Goal: Task Accomplishment & Management: Use online tool/utility

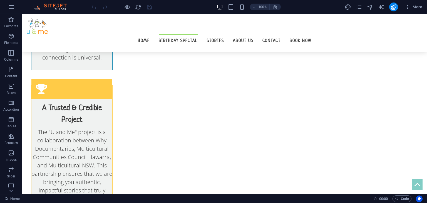
scroll to position [507, 0]
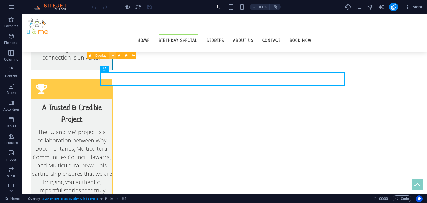
click at [111, 53] on icon at bounding box center [112, 56] width 3 height 6
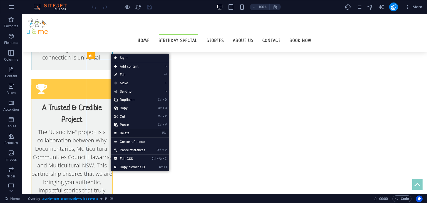
click at [128, 132] on link "⌦ Delete" at bounding box center [130, 133] width 38 height 8
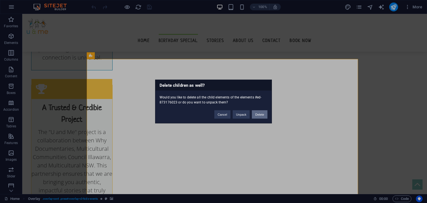
click at [261, 111] on button "Delete" at bounding box center [260, 114] width 16 height 8
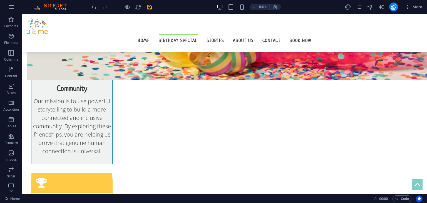
scroll to position [1740, 0]
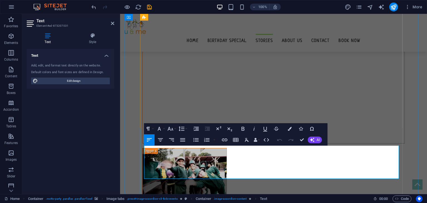
drag, startPoint x: 207, startPoint y: 175, endPoint x: 308, endPoint y: 174, distance: 101.4
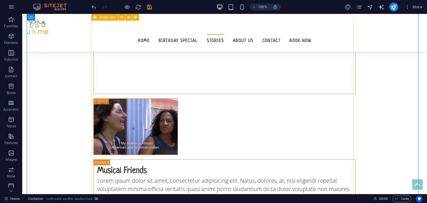
scroll to position [2824, 0]
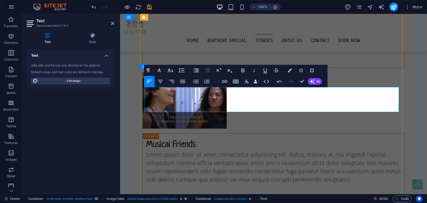
scroll to position [909, 1]
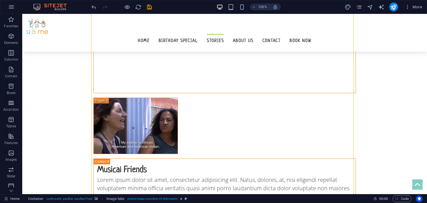
scroll to position [4318, 0]
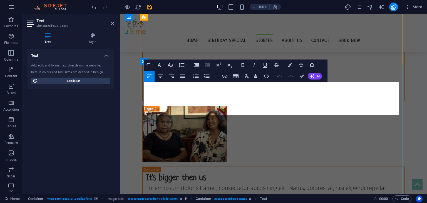
scroll to position [4402, 0]
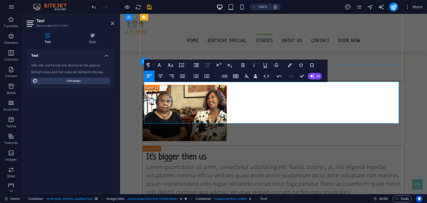
scroll to position [1749, 1]
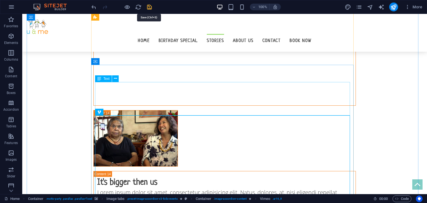
scroll to position [2240, 0]
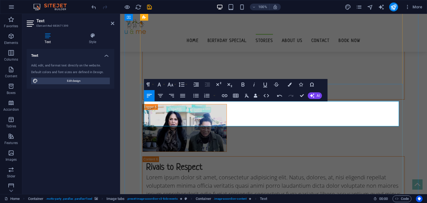
scroll to position [815, 2]
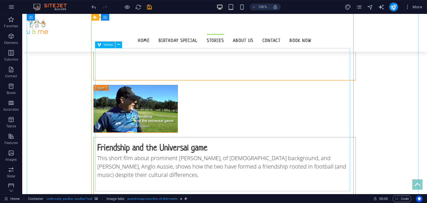
scroll to position [2081, 0]
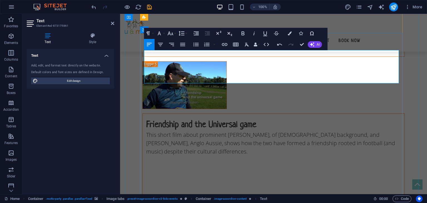
scroll to position [1344, 1]
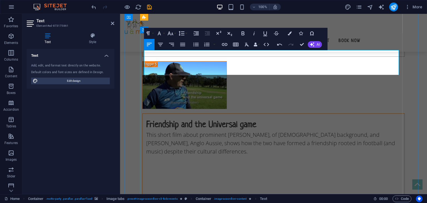
click at [120, 101] on aside "Text Element #ed-873175861 Text Style Text Add, edit, and format text directly …" at bounding box center [71, 104] width 98 height 180
click at [149, 8] on icon "save" at bounding box center [149, 7] width 6 height 6
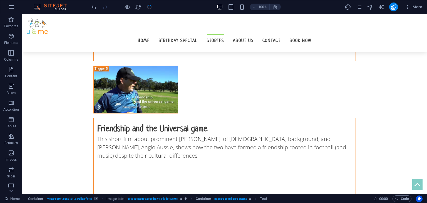
scroll to position [2081, 0]
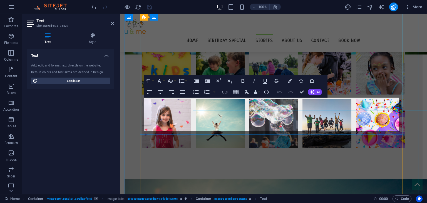
scroll to position [936, 0]
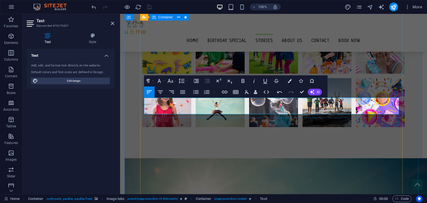
drag, startPoint x: 280, startPoint y: 111, endPoint x: 142, endPoint y: 99, distance: 138.6
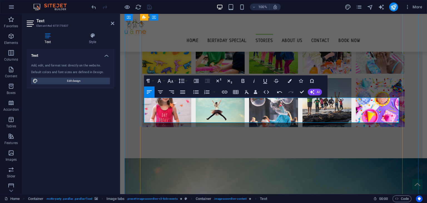
scroll to position [1119, 1]
drag, startPoint x: 171, startPoint y: 101, endPoint x: 160, endPoint y: 105, distance: 12.4
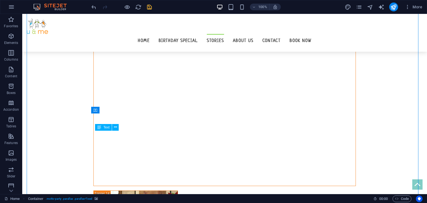
scroll to position [4320, 0]
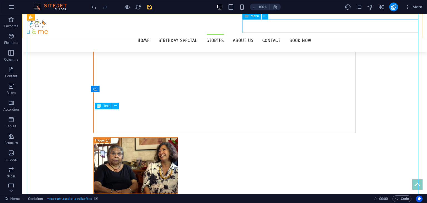
click at [340, 34] on nav "Home Birthday Special Stories About Us Contact Book now" at bounding box center [225, 40] width 396 height 13
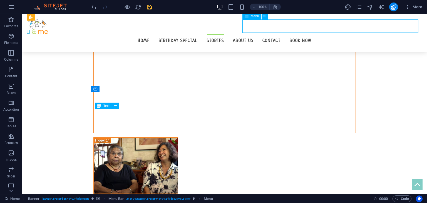
click at [344, 34] on nav "Home Birthday Special Stories About Us Contact Book now" at bounding box center [225, 40] width 396 height 13
click at [147, 7] on icon "save" at bounding box center [149, 7] width 6 height 6
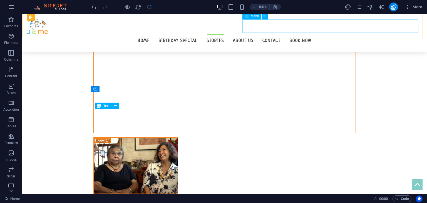
click at [351, 34] on nav "Home Birthday Special Stories About Us Contact Book now" at bounding box center [225, 40] width 396 height 13
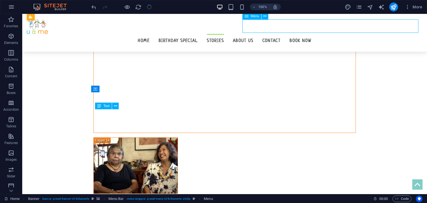
click at [351, 34] on nav "Home Birthday Special Stories About Us Contact Book now" at bounding box center [225, 40] width 396 height 13
select select
select select "4"
select select
select select "1"
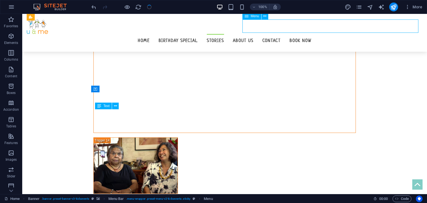
select select
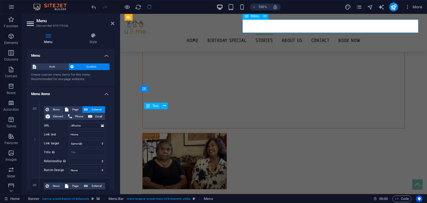
scroll to position [4341, 0]
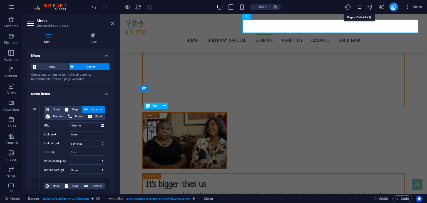
click at [359, 5] on icon "pages" at bounding box center [359, 7] width 6 height 6
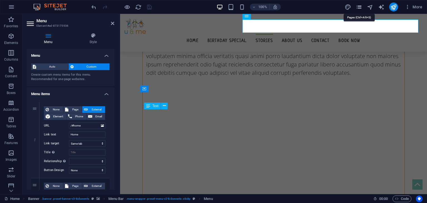
scroll to position [4463, 0]
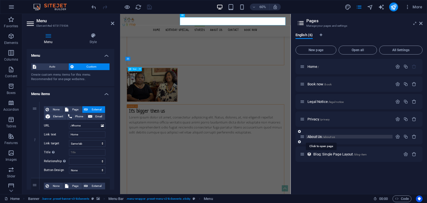
click at [316, 136] on span "About Us /about-us" at bounding box center [321, 136] width 28 height 4
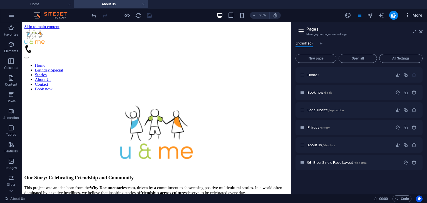
scroll to position [0, 0]
click at [423, 35] on aside "Pages Manage your pages and settings English (6) New page Open all All Settings…" at bounding box center [359, 108] width 136 height 172
click at [420, 32] on icon at bounding box center [420, 31] width 3 height 4
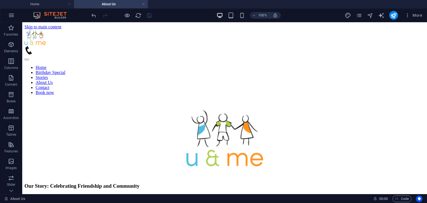
click at [420, 32] on html "Skip to main content Home Birthday Special Stories About Us Contact Book now Ou…" at bounding box center [224, 170] width 405 height 296
click at [8, 30] on icon "button" at bounding box center [11, 27] width 7 height 7
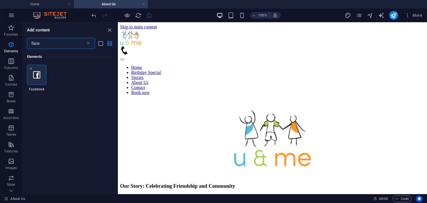
type input "face"
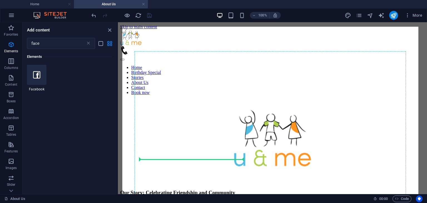
select select "%"
select select "px"
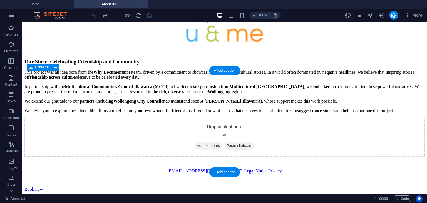
scroll to position [206, 0]
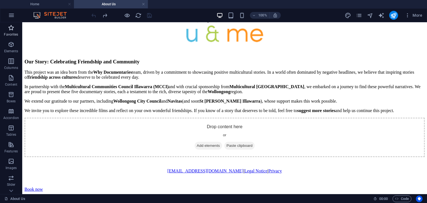
click at [16, 30] on span "Favorites" at bounding box center [11, 30] width 22 height 13
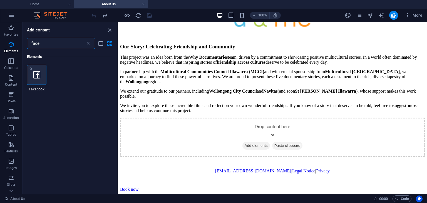
type input "face"
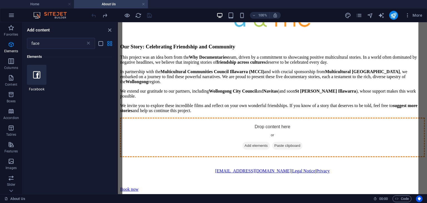
select select "%"
select select "px"
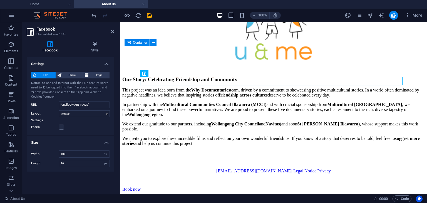
scroll to position [196, 0]
click at [213, 150] on div at bounding box center [273, 153] width 302 height 7
click at [97, 104] on input "[URL][DOMAIN_NAME]" at bounding box center [84, 104] width 51 height 7
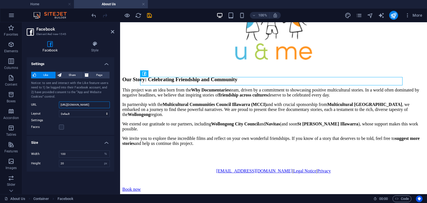
paste input "UandMeAustralia"
click at [97, 104] on input "[URL][DOMAIN_NAME]" at bounding box center [84, 104] width 51 height 7
type input "[URL][DOMAIN_NAME]"
click at [95, 114] on select "Default Button Box counter Button counter" at bounding box center [84, 113] width 51 height 7
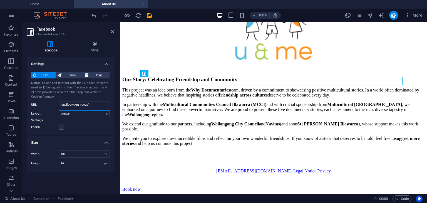
scroll to position [0, 0]
click at [59, 110] on select "Default Button Box counter Button counter" at bounding box center [84, 113] width 51 height 7
click at [81, 113] on select "Default Button Box counter Button counter" at bounding box center [84, 113] width 51 height 7
select select "standard"
click at [59, 110] on select "Default Button Box counter Button counter" at bounding box center [84, 113] width 51 height 7
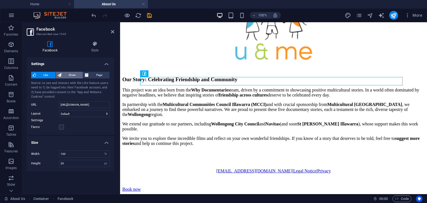
click at [80, 75] on span "Share" at bounding box center [72, 75] width 18 height 7
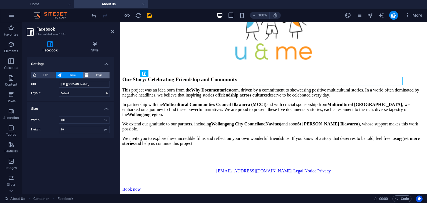
click at [97, 74] on span "Page" at bounding box center [99, 75] width 18 height 7
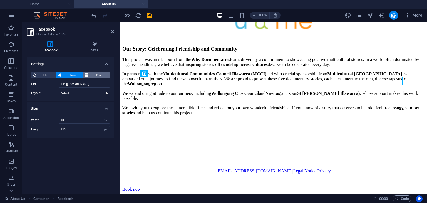
scroll to position [206, 0]
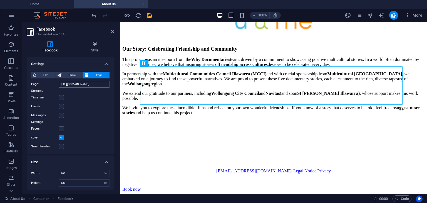
click at [94, 82] on input "[URL][DOMAIN_NAME]" at bounding box center [84, 84] width 51 height 7
click at [59, 98] on label at bounding box center [61, 97] width 5 height 5
click at [0, 0] on input "Timeline" at bounding box center [0, 0] width 0 height 0
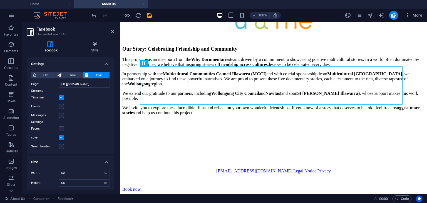
type input "500"
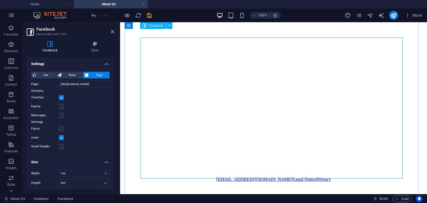
scroll to position [229, 0]
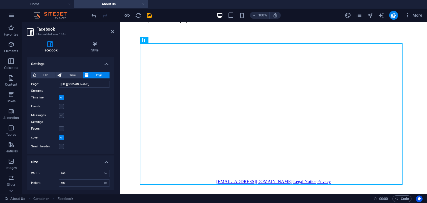
click at [63, 115] on label at bounding box center [61, 115] width 5 height 5
click at [0, 0] on input "Messages" at bounding box center [0, 0] width 0 height 0
click at [62, 126] on label at bounding box center [61, 128] width 5 height 5
click at [0, 0] on input "Faces" at bounding box center [0, 0] width 0 height 0
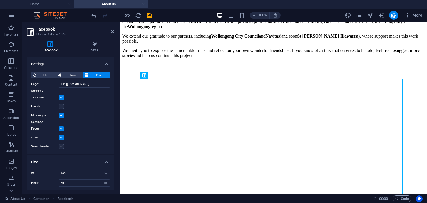
click at [60, 146] on label at bounding box center [61, 146] width 5 height 5
click at [0, 0] on input "Small header" at bounding box center [0, 0] width 0 height 0
click at [61, 147] on label at bounding box center [61, 146] width 5 height 5
click at [0, 0] on input "Small header" at bounding box center [0, 0] width 0 height 0
click at [81, 175] on input "100" at bounding box center [84, 173] width 50 height 7
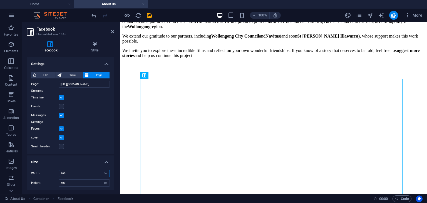
scroll to position [1, 0]
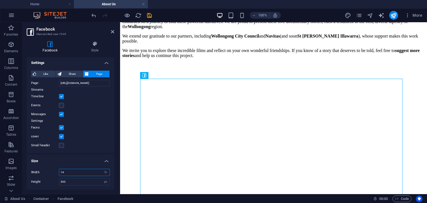
type input "1"
type input "400"
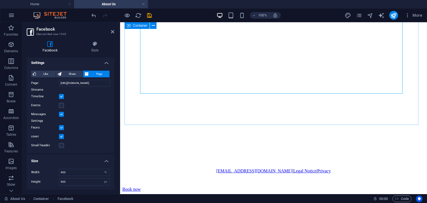
scroll to position [321, 0]
click at [98, 42] on icon at bounding box center [94, 44] width 39 height 6
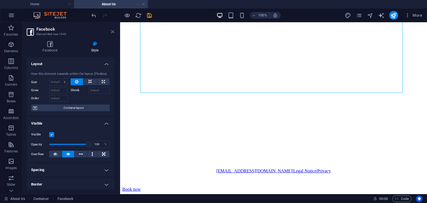
click at [113, 33] on icon at bounding box center [112, 31] width 3 height 4
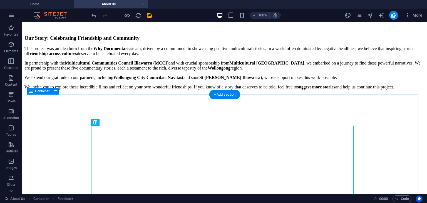
scroll to position [147, 0]
click at [216, 145] on div at bounding box center [224, 164] width 400 height 140
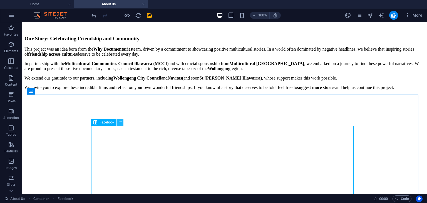
click at [120, 120] on icon at bounding box center [120, 122] width 3 height 6
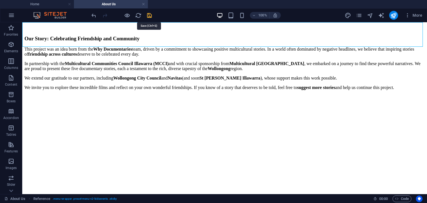
click at [150, 13] on icon "save" at bounding box center [149, 15] width 6 height 6
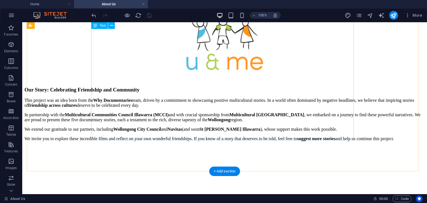
scroll to position [0, 0]
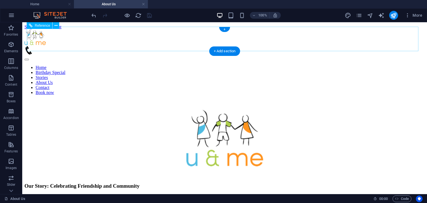
click at [48, 38] on div at bounding box center [224, 37] width 400 height 17
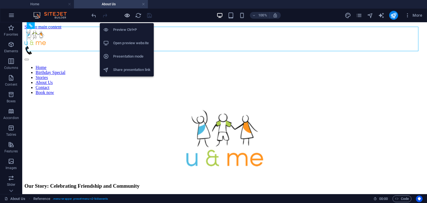
click at [127, 15] on icon "button" at bounding box center [127, 15] width 6 height 6
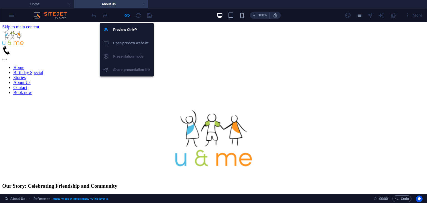
click at [122, 46] on h6 "Open preview website" at bounding box center [131, 43] width 37 height 7
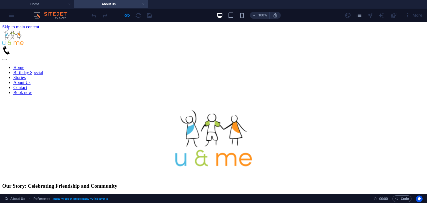
click at [24, 65] on link "Home" at bounding box center [18, 67] width 11 height 5
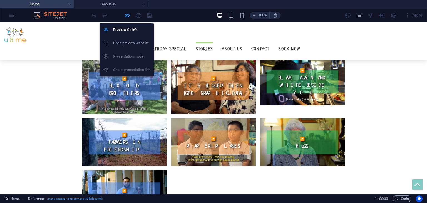
click at [126, 14] on icon "button" at bounding box center [127, 15] width 6 height 6
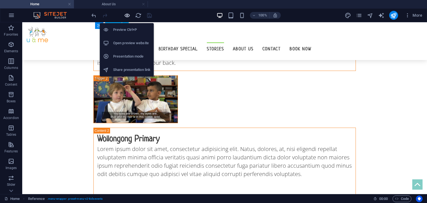
scroll to position [5759, 0]
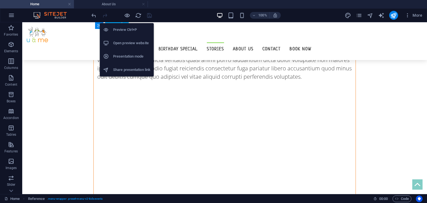
click at [126, 27] on h6 "Preview Ctrl+P" at bounding box center [131, 29] width 37 height 7
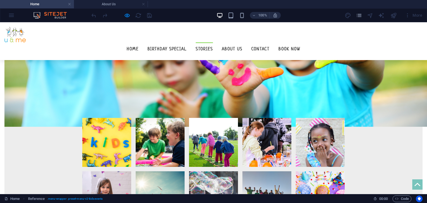
scroll to position [850, 0]
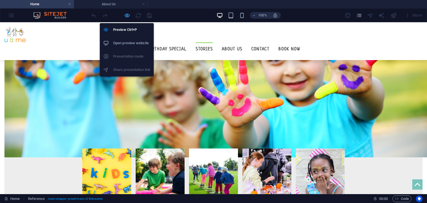
click at [130, 16] on icon "button" at bounding box center [127, 15] width 6 height 6
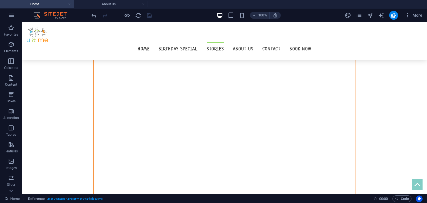
scroll to position [1681, 0]
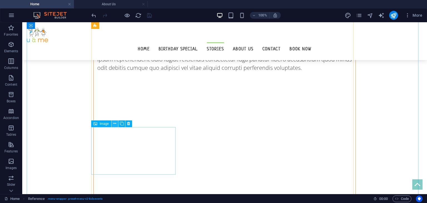
click at [114, 124] on icon at bounding box center [114, 124] width 3 height 6
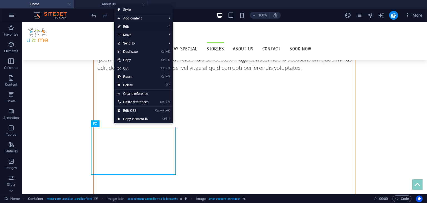
click at [129, 26] on link "⏎ Edit" at bounding box center [133, 27] width 38 height 8
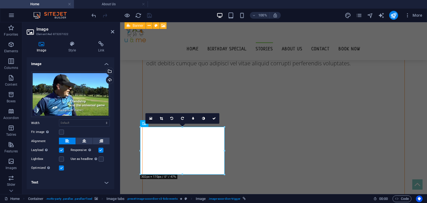
scroll to position [1702, 0]
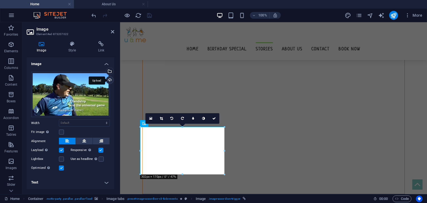
click at [109, 80] on div "Upload" at bounding box center [109, 80] width 8 height 8
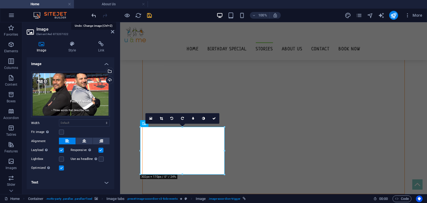
click at [94, 16] on icon "undo" at bounding box center [94, 15] width 6 height 6
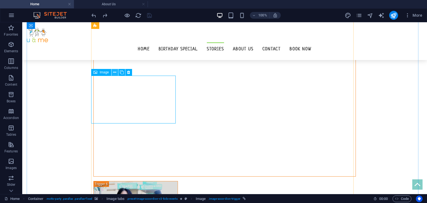
click at [114, 73] on icon at bounding box center [114, 72] width 3 height 6
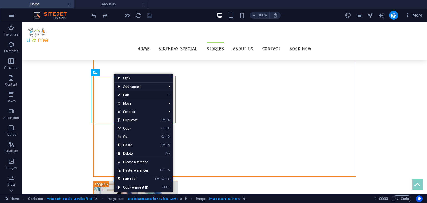
click at [126, 94] on link "⏎ Edit" at bounding box center [133, 95] width 38 height 8
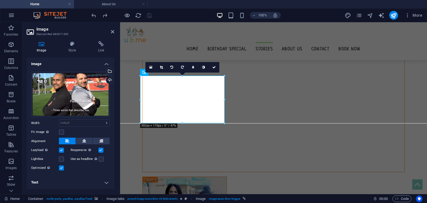
scroll to position [2245, 0]
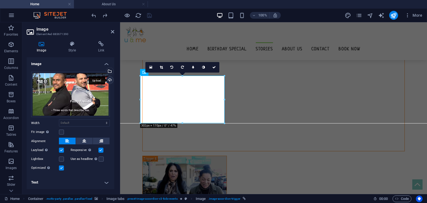
click at [108, 80] on div "Upload" at bounding box center [109, 80] width 8 height 8
click at [152, 17] on icon "save" at bounding box center [149, 15] width 6 height 6
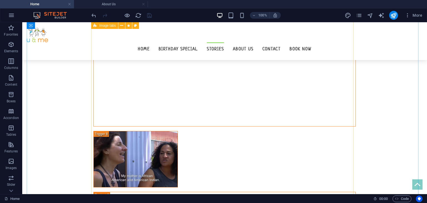
scroll to position [2711, 0]
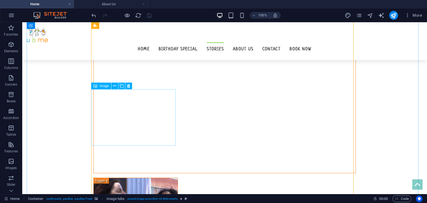
click at [113, 86] on icon at bounding box center [114, 86] width 3 height 6
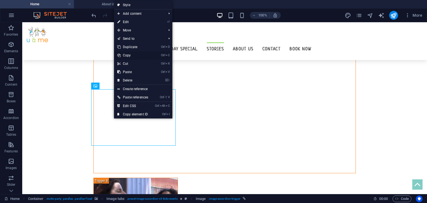
click at [134, 55] on link "Ctrl C Copy" at bounding box center [133, 55] width 38 height 8
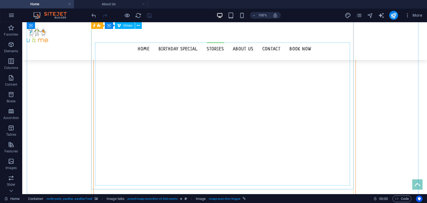
scroll to position [2206, 0]
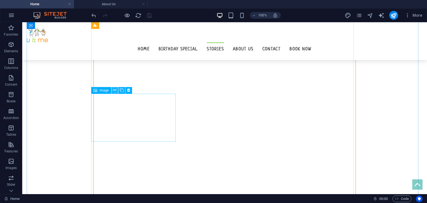
click at [113, 90] on icon at bounding box center [114, 90] width 3 height 6
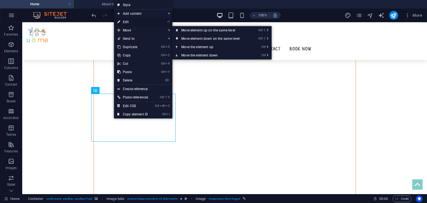
click at [127, 21] on link "⏎ Edit" at bounding box center [133, 22] width 38 height 8
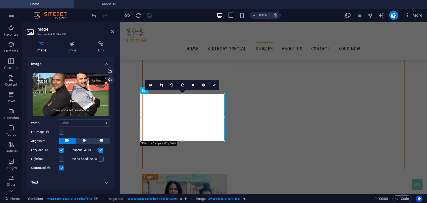
click at [107, 81] on div "Upload" at bounding box center [109, 80] width 8 height 8
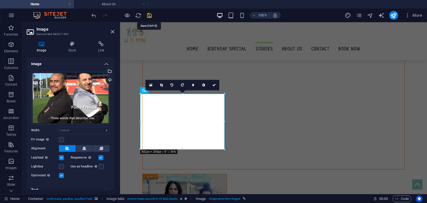
click at [149, 17] on icon "save" at bounding box center [149, 15] width 6 height 6
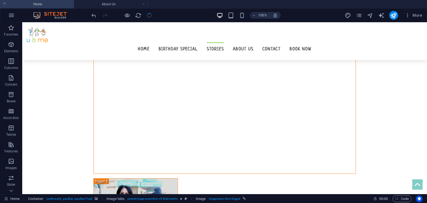
scroll to position [2206, 0]
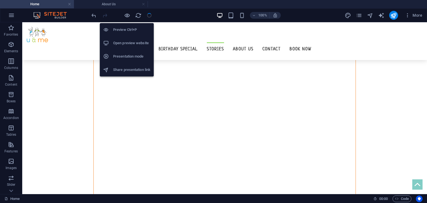
click at [124, 39] on li "Open preview website" at bounding box center [127, 42] width 54 height 13
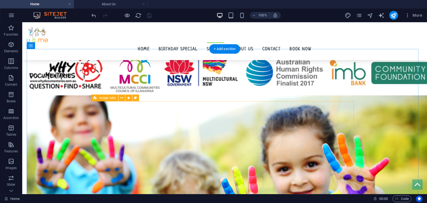
scroll to position [707, 0]
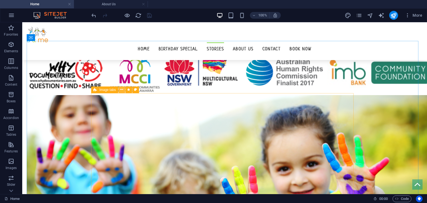
click at [121, 93] on button at bounding box center [121, 89] width 7 height 7
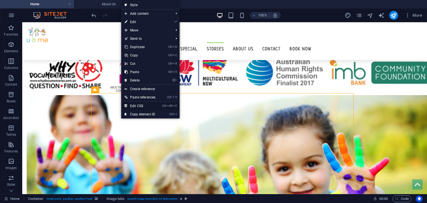
click at [136, 104] on link "Ctrl Alt C Edit CSS" at bounding box center [140, 106] width 38 height 8
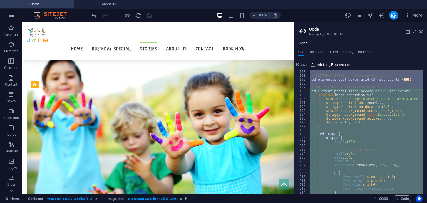
scroll to position [66, 0]
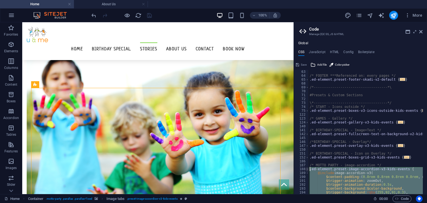
drag, startPoint x: 333, startPoint y: 133, endPoint x: 305, endPoint y: 170, distance: 46.4
click at [305, 170] on div "@include image-accordion-v3( 63 64 65 68 69 70 71 72 73 74 75 122 123 124 140 1…" at bounding box center [360, 132] width 133 height 124
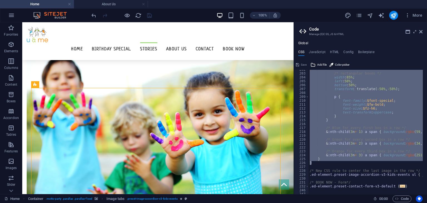
scroll to position [219, 0]
paste textarea "}"
type textarea "}"
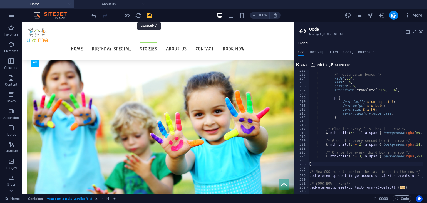
click at [149, 18] on icon "save" at bounding box center [149, 15] width 6 height 6
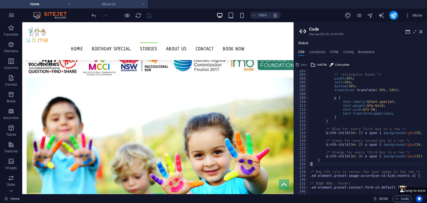
scroll to position [748, 0]
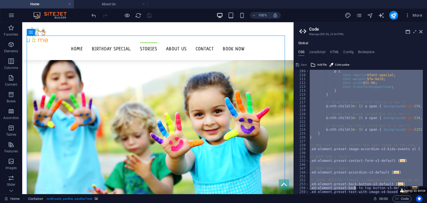
scroll to position [246, 0]
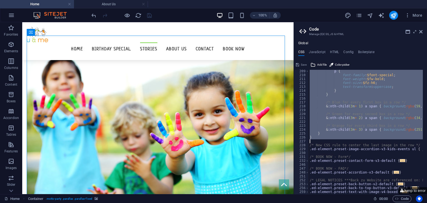
drag, startPoint x: 310, startPoint y: 89, endPoint x: 361, endPoint y: 140, distance: 72.7
click at [361, 140] on div "p { font-family : $font-special ; font-weight : $fw-bold ; font-size : $fz-h6 ;…" at bounding box center [389, 133] width 163 height 128
paste textarea
type textarea "}"
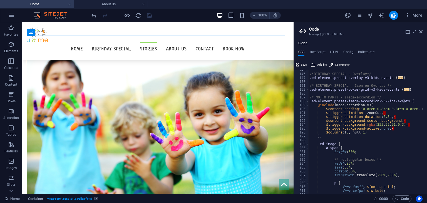
scroll to position [128, 0]
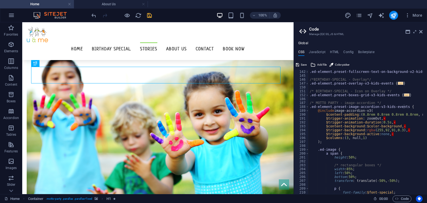
click at [148, 10] on div "100% More" at bounding box center [213, 15] width 426 height 13
click at [148, 14] on icon "save" at bounding box center [149, 15] width 6 height 6
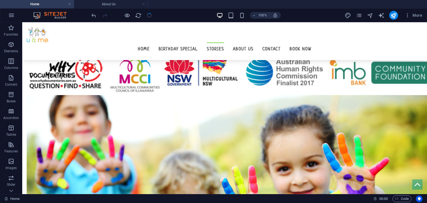
scroll to position [748, 0]
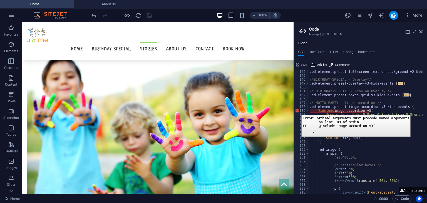
click at [297, 111] on div "189" at bounding box center [301, 111] width 15 height 4
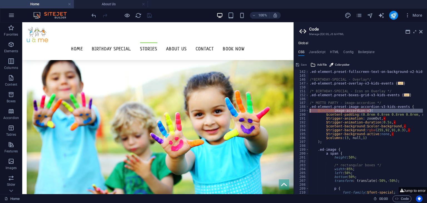
click at [329, 112] on div ".ed-element.preset-fullscreen-text-on-background-v2-kids-events { ... } /*BIRTH…" at bounding box center [365, 132] width 114 height 124
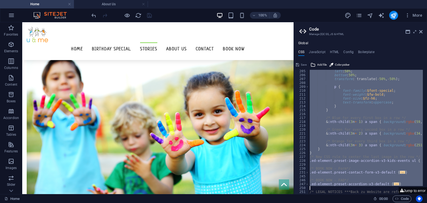
scroll to position [281, 0]
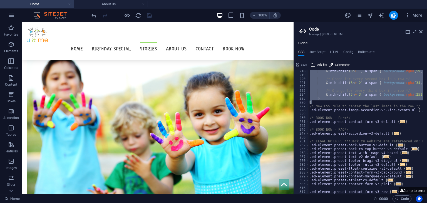
drag, startPoint x: 311, startPoint y: 111, endPoint x: 379, endPoint y: 101, distance: 68.7
click at [379, 101] on div "& :nth-child ( 3 n + 1 ) a span { background : rgba ( 59 , 130 , 246 , 0.5 ) !i…" at bounding box center [389, 133] width 163 height 128
paste textarea
type textarea "}"
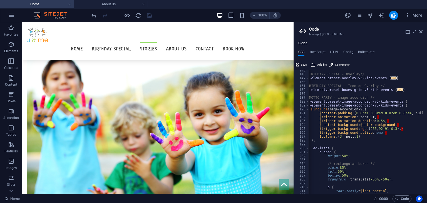
scroll to position [0, 0]
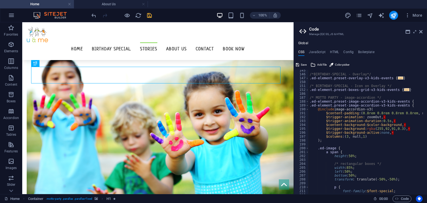
click at [147, 12] on icon "save" at bounding box center [149, 15] width 6 height 6
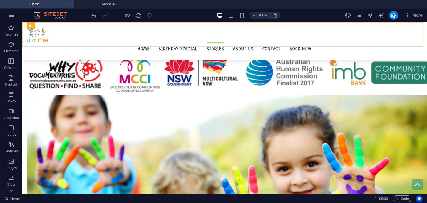
scroll to position [748, 0]
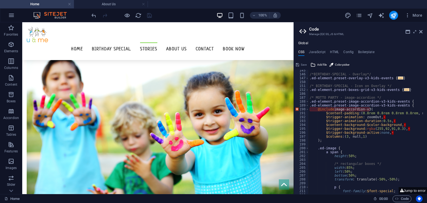
click at [318, 106] on div "/*BIRTHDAY-SPECIAL - Overlay*/ .ed-element.preset-overlay-v3-kids-events { ... …" at bounding box center [389, 132] width 163 height 128
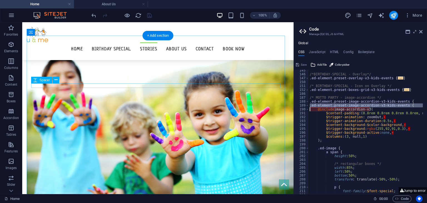
type textarea "@include image-accordion-v3("
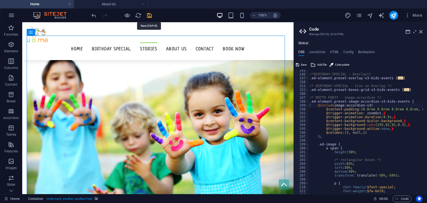
click at [148, 16] on icon "save" at bounding box center [149, 15] width 6 height 6
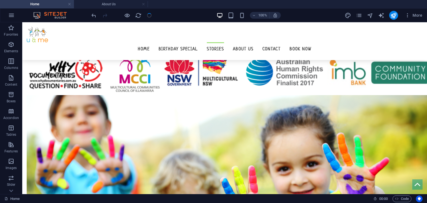
scroll to position [748, 0]
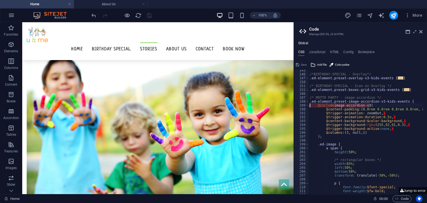
click at [308, 101] on div "145 146 147 150 151 152 186 187 188 189 190 191 192 193 194 195 196 197 198 199…" at bounding box center [301, 132] width 15 height 124
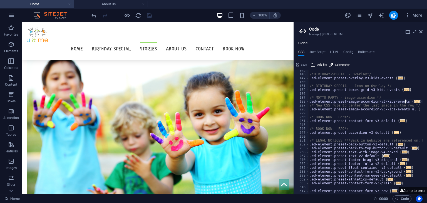
click at [308, 101] on div "145 146 147 150 151 152 186 187 188 227 228 229 230 231 245 246 247 250 251 252…" at bounding box center [301, 132] width 15 height 124
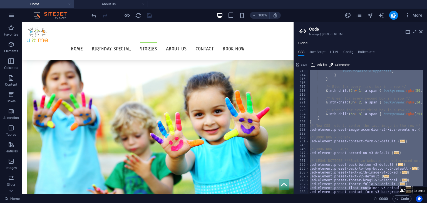
scroll to position [285, 0]
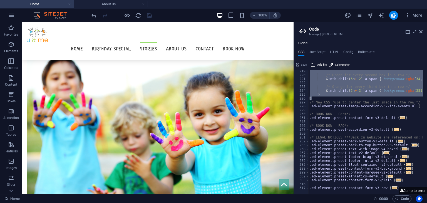
drag, startPoint x: 310, startPoint y: 101, endPoint x: 356, endPoint y: 97, distance: 46.6
click at [356, 97] on div "/* Green for every second box in a row */ & :nth-child ( 3 n + 2 ) a span { bac…" at bounding box center [389, 133] width 163 height 128
type textarea "} }"
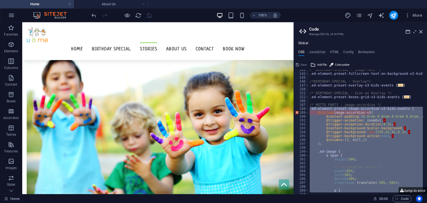
scroll to position [126, 0]
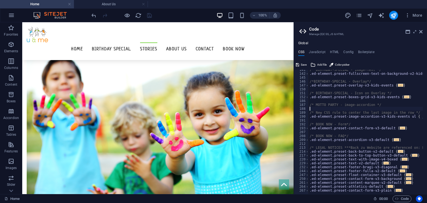
paste textarea "}"
type textarea "}"
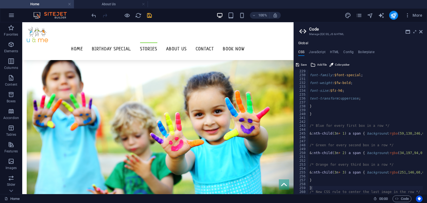
click at [144, 17] on div at bounding box center [121, 15] width 62 height 9
click at [148, 16] on icon "save" at bounding box center [149, 15] width 6 height 6
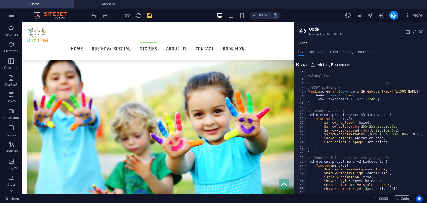
scroll to position [0, 0]
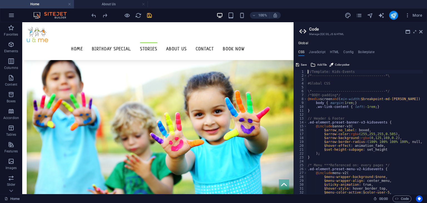
type textarea "//Template: Kids-Events"
click at [151, 10] on div "100% More" at bounding box center [213, 15] width 426 height 13
click at [148, 14] on icon "save" at bounding box center [149, 15] width 6 height 6
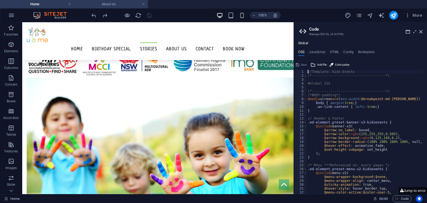
scroll to position [748, 0]
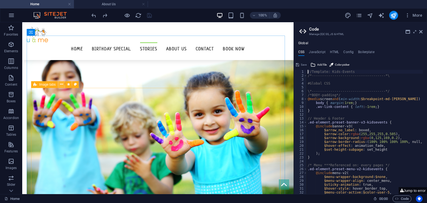
click at [60, 86] on icon at bounding box center [61, 84] width 3 height 6
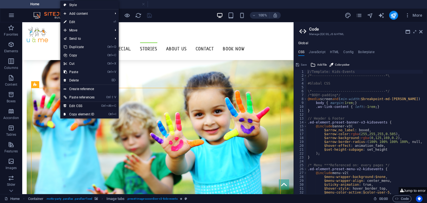
click at [83, 104] on link "Ctrl Alt C Edit CSS" at bounding box center [79, 106] width 38 height 8
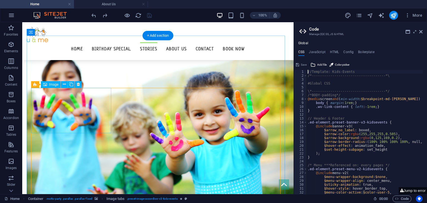
type textarea "@include image-accordion-v3("
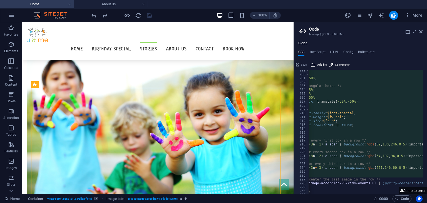
scroll to position [0, 0]
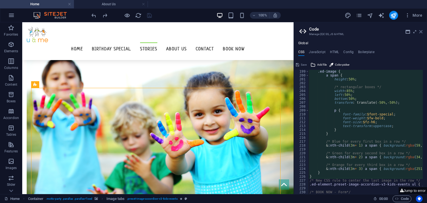
click at [420, 32] on icon at bounding box center [420, 31] width 3 height 4
